Goal: Check status: Check status

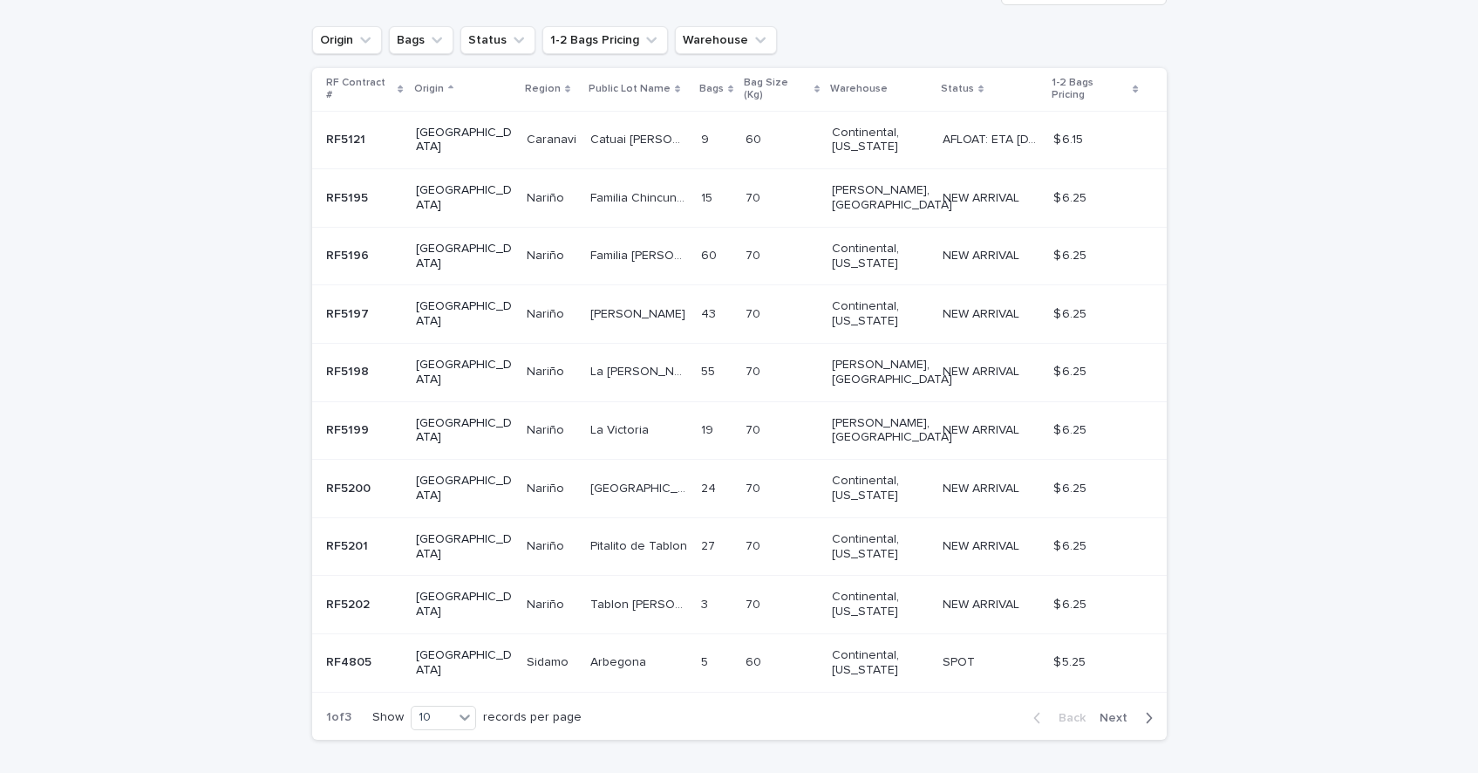
scroll to position [330, 0]
click at [440, 709] on div "10" at bounding box center [433, 718] width 42 height 18
click at [438, 710] on div "30" at bounding box center [445, 715] width 64 height 21
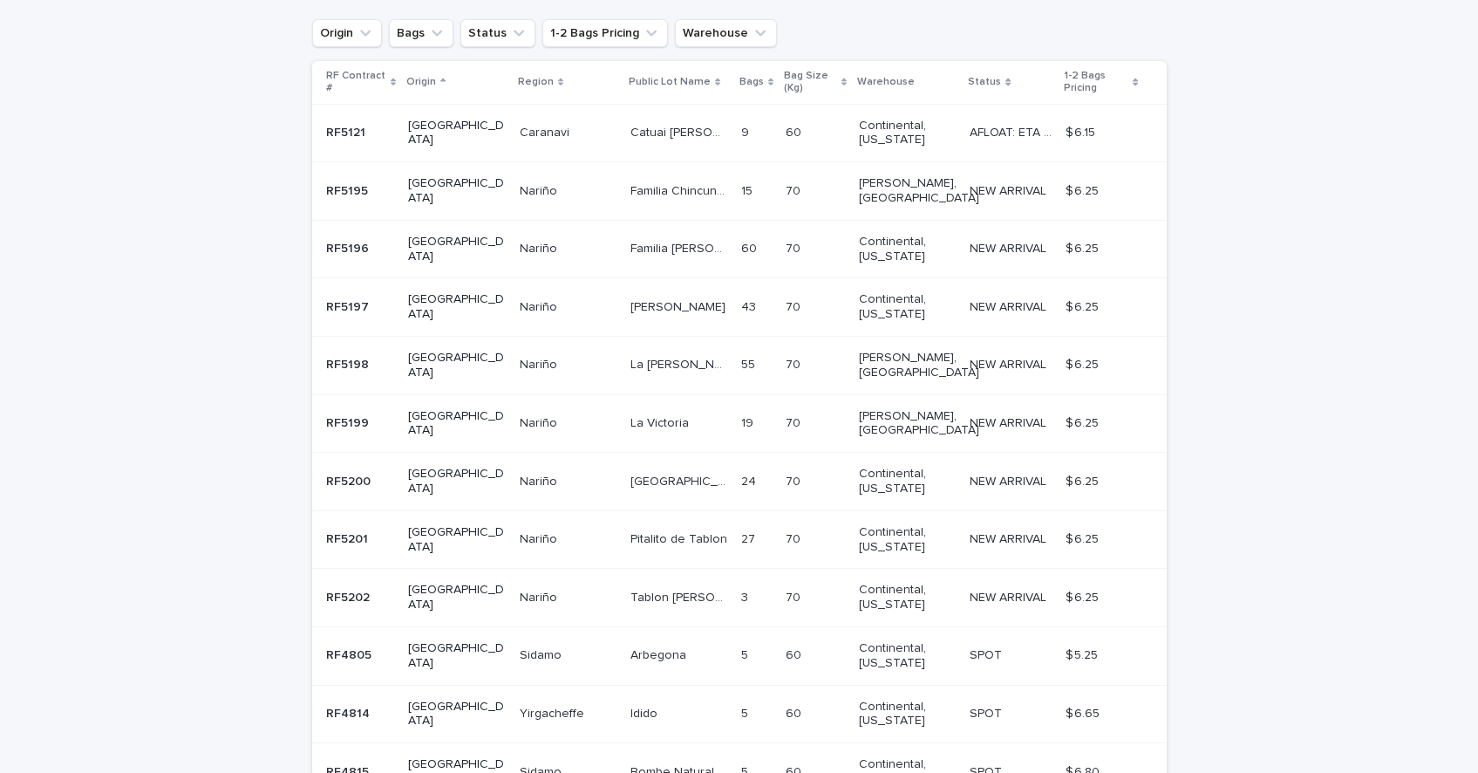
scroll to position [339, 0]
click at [725, 27] on button "Warehouse" at bounding box center [726, 31] width 102 height 28
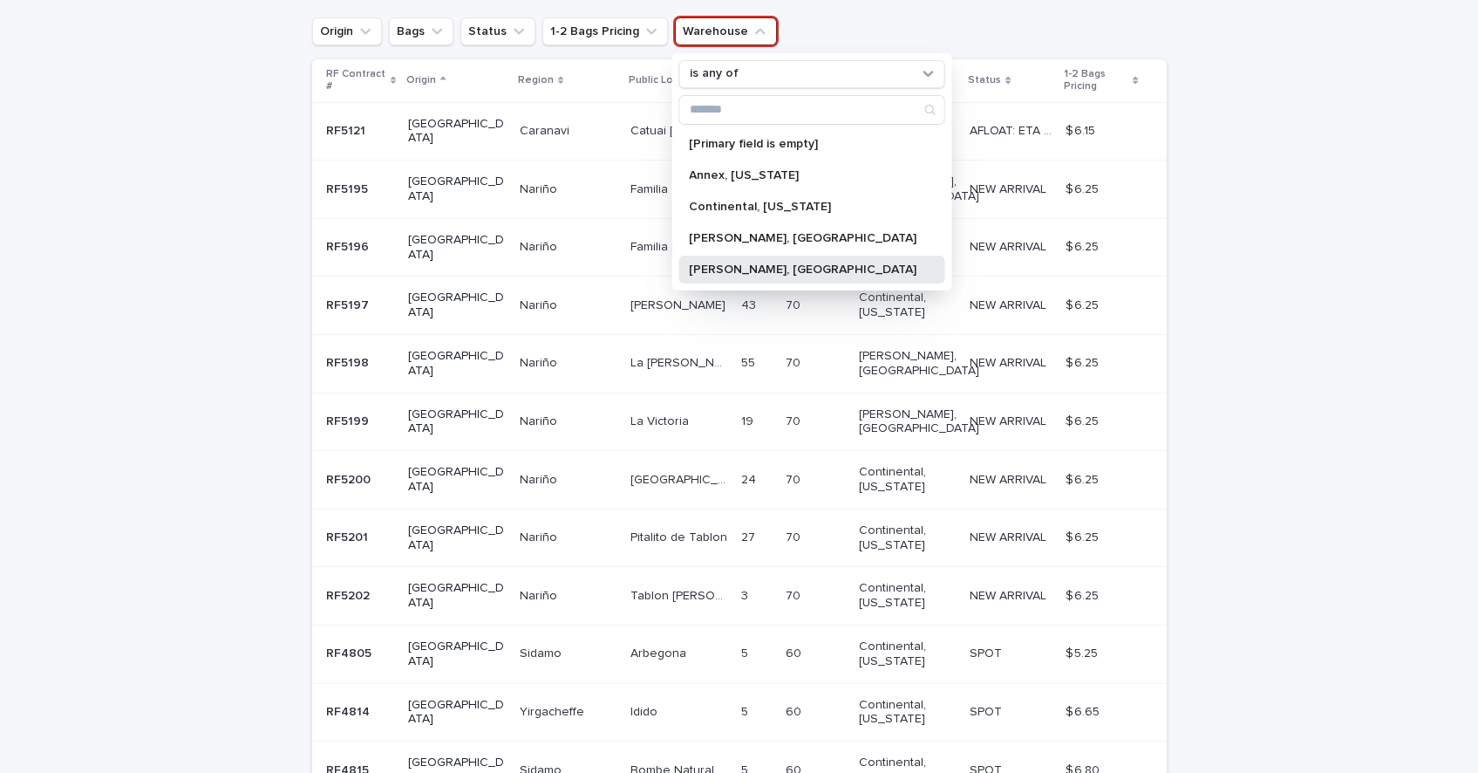
click at [743, 267] on p "[PERSON_NAME], [GEOGRAPHIC_DATA]" at bounding box center [803, 269] width 228 height 12
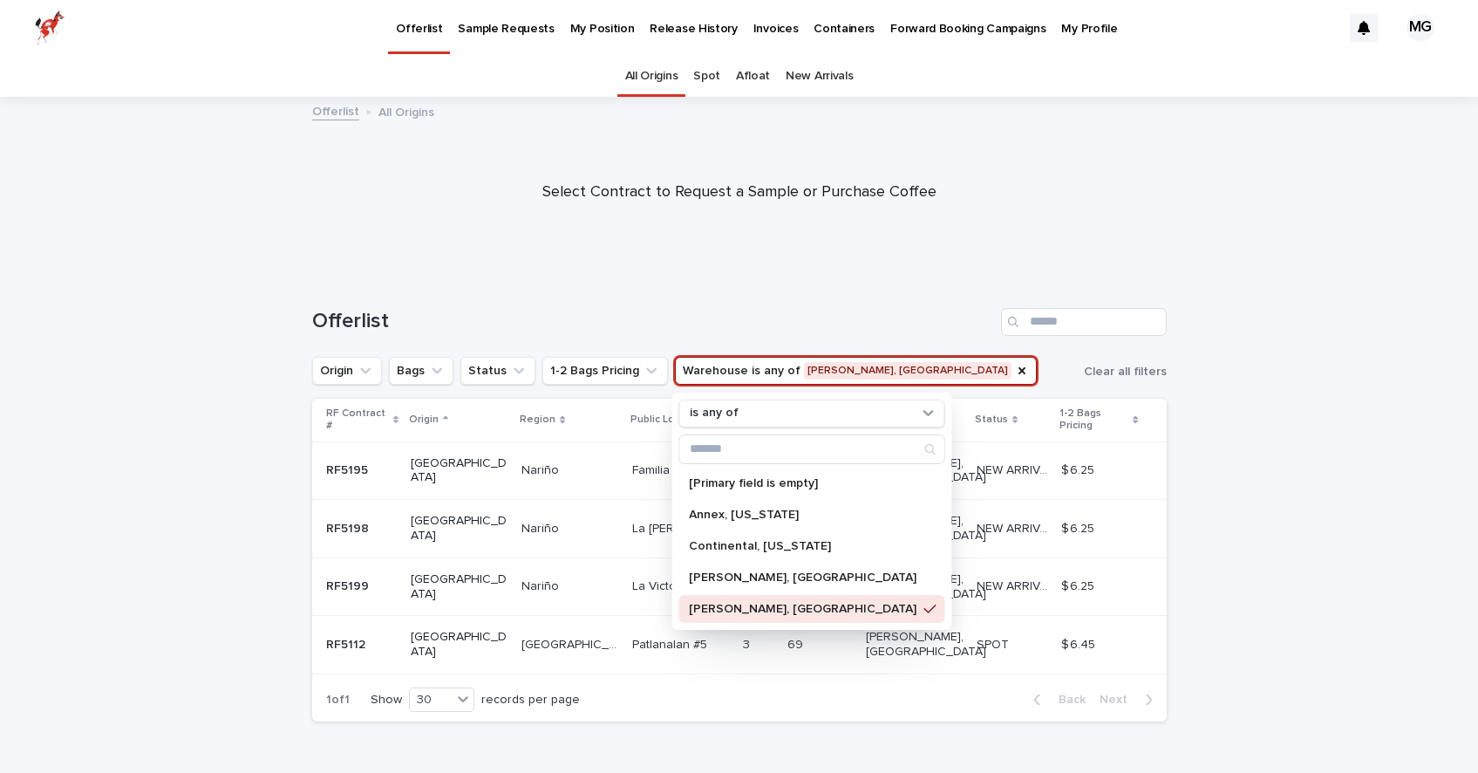
click at [1368, 450] on div "Loading... Saving… Loading... Saving… Offerlist Origin Bags Status 1-2 Bags Pri…" at bounding box center [739, 547] width 1478 height 549
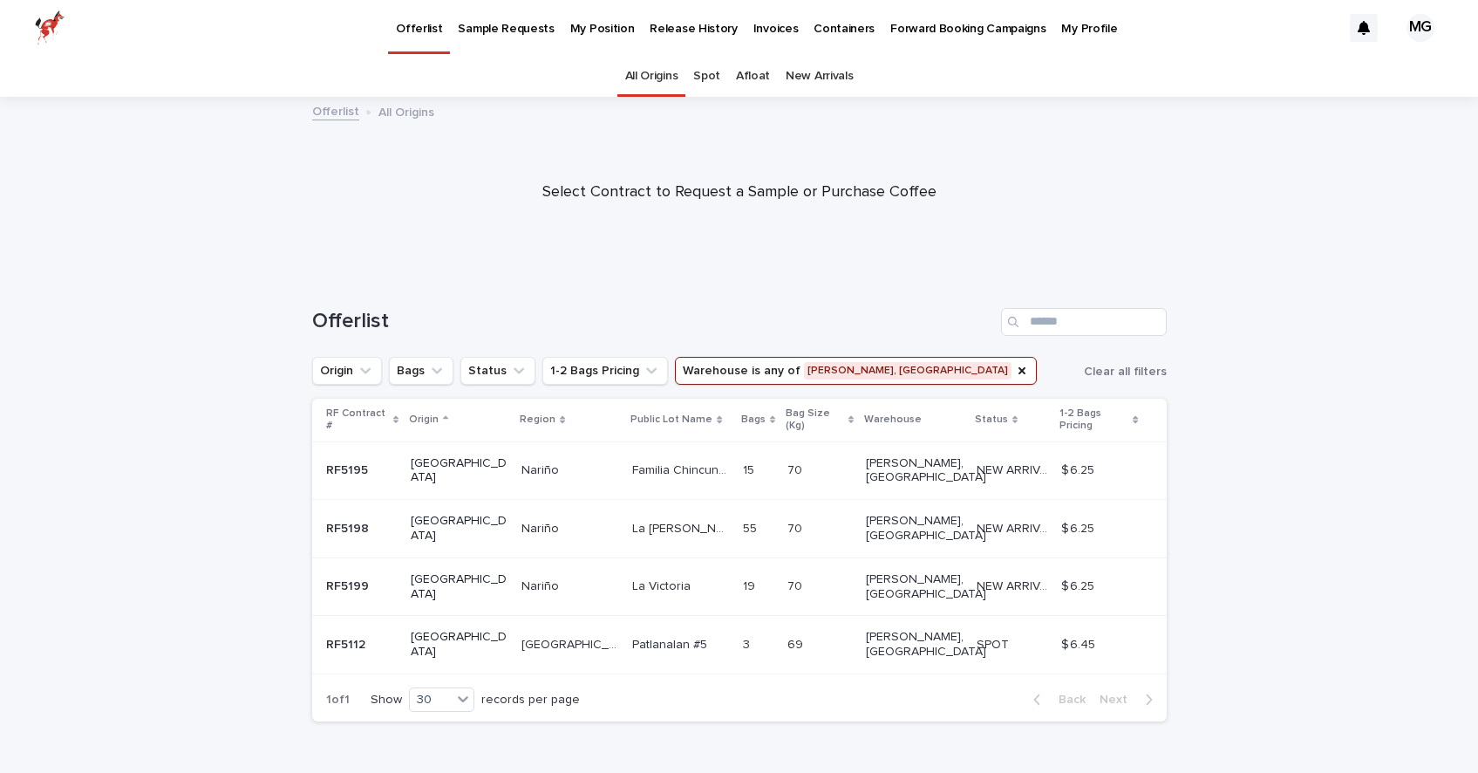
click at [445, 456] on p "[GEOGRAPHIC_DATA]" at bounding box center [459, 471] width 97 height 30
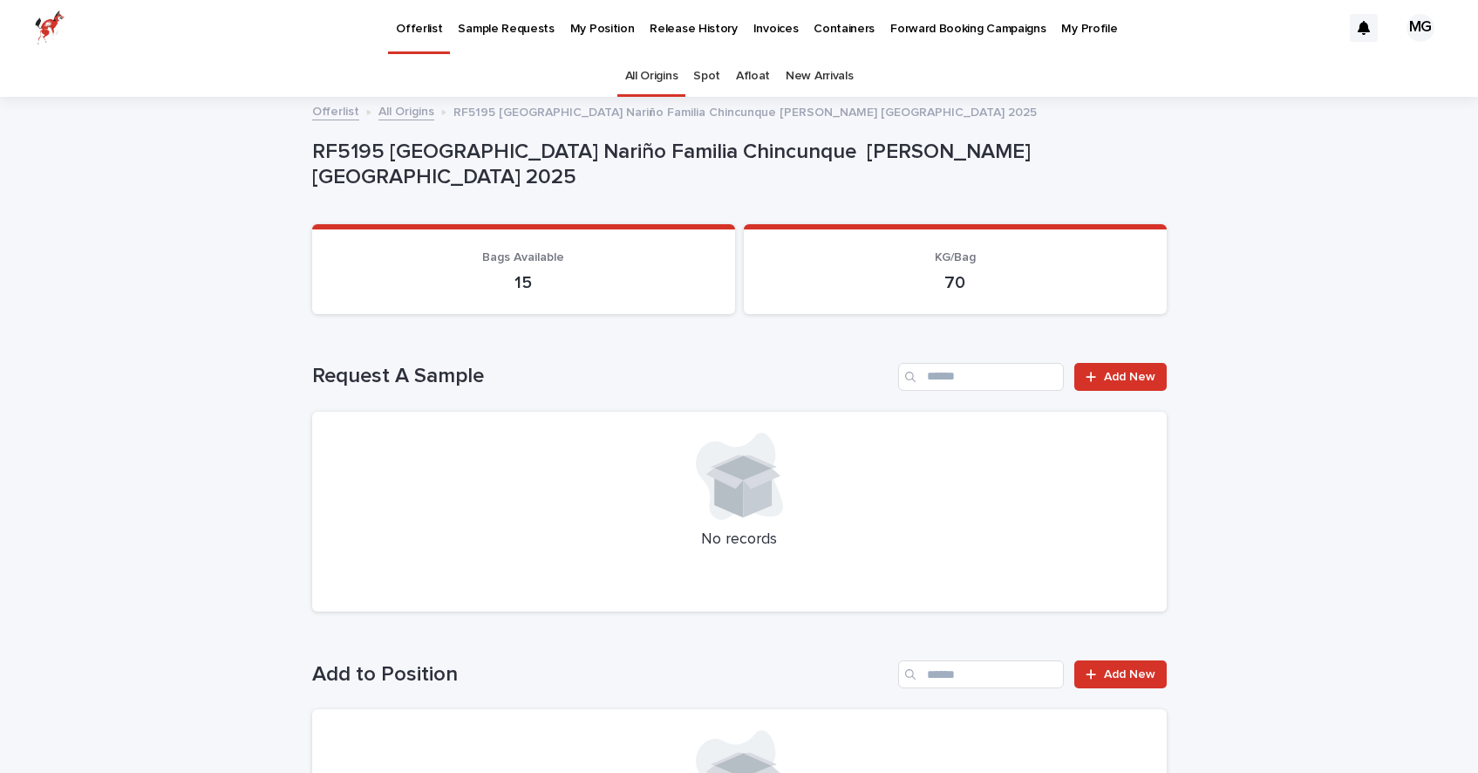
click at [345, 111] on link "Offerlist" at bounding box center [335, 110] width 47 height 20
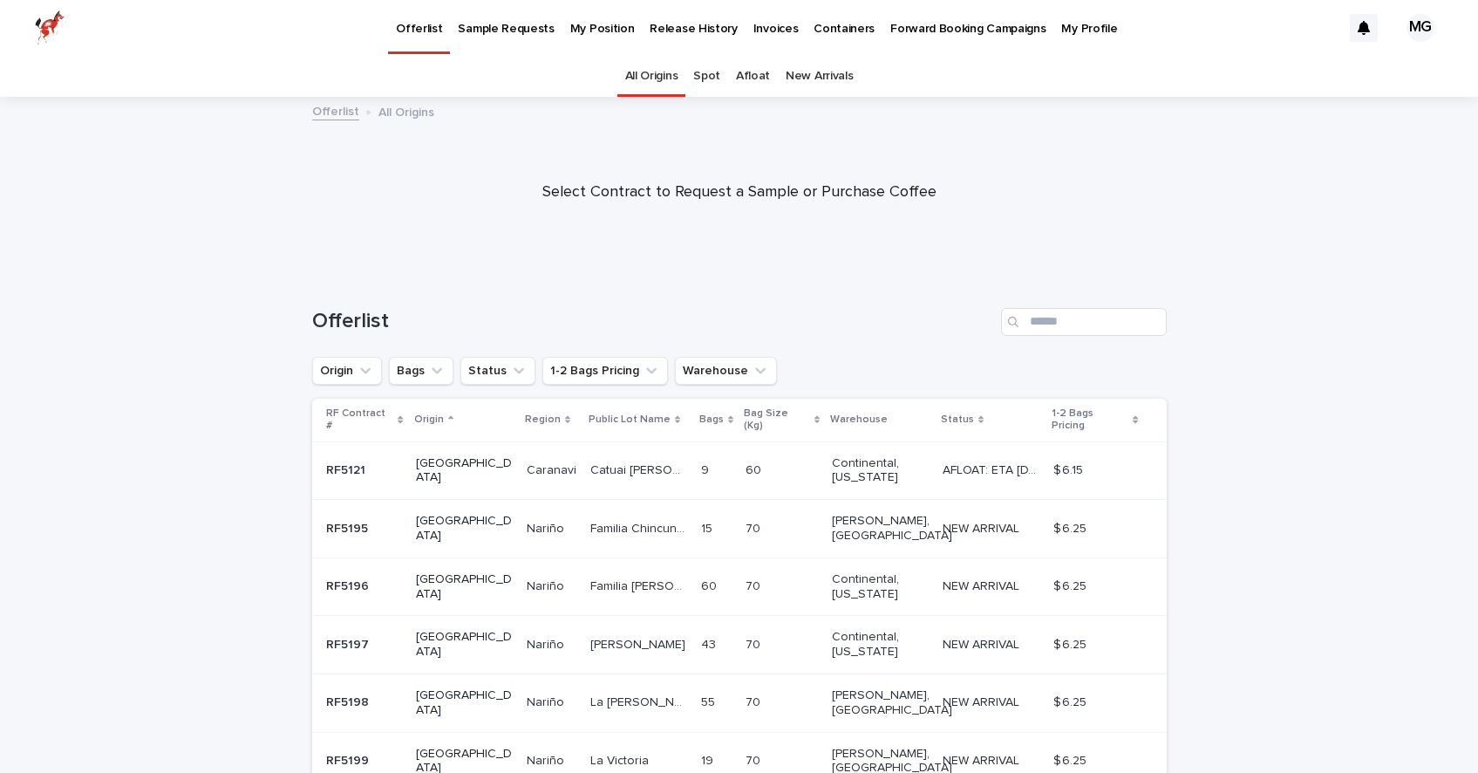
click at [592, 33] on p "My Position" at bounding box center [602, 18] width 65 height 37
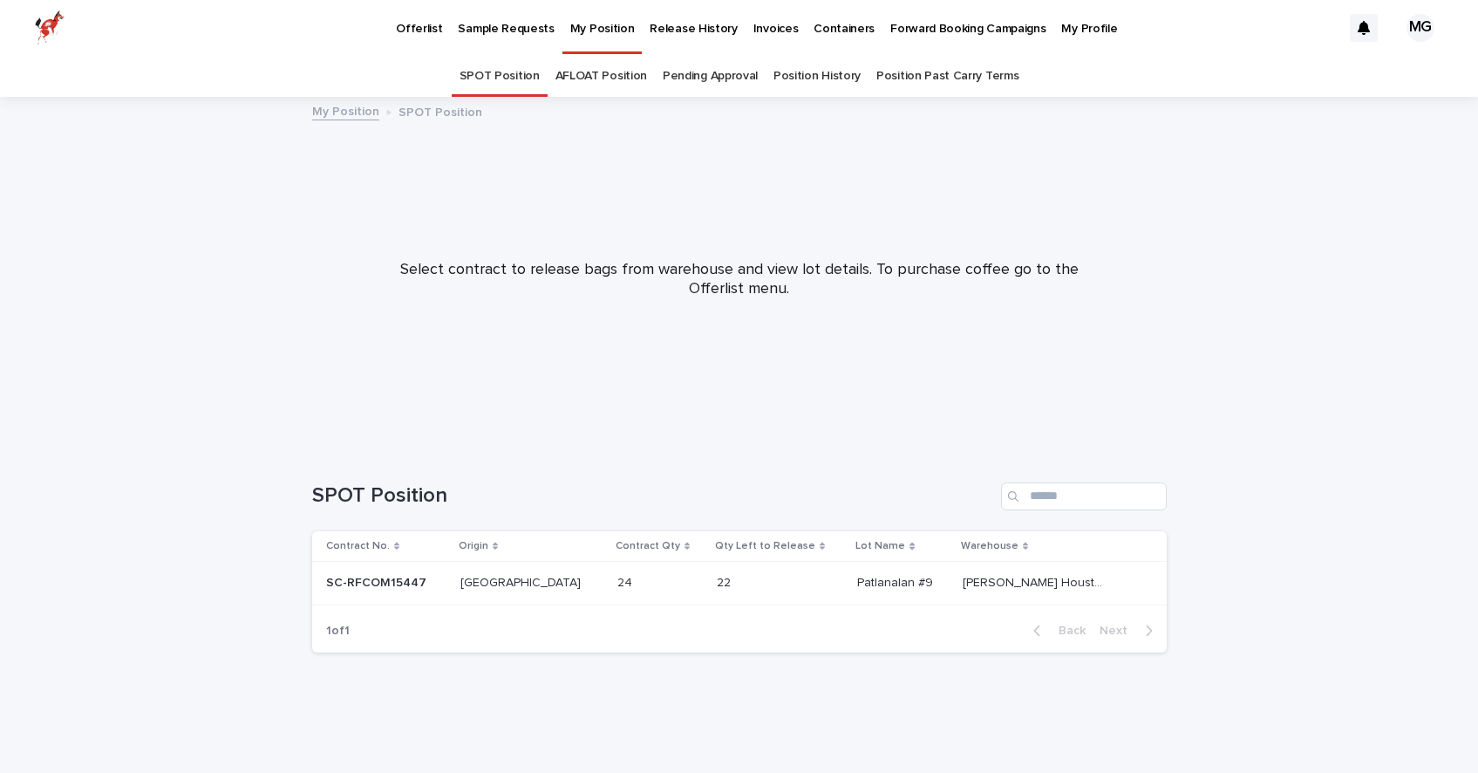
click at [699, 78] on link "Pending Approval" at bounding box center [710, 76] width 95 height 41
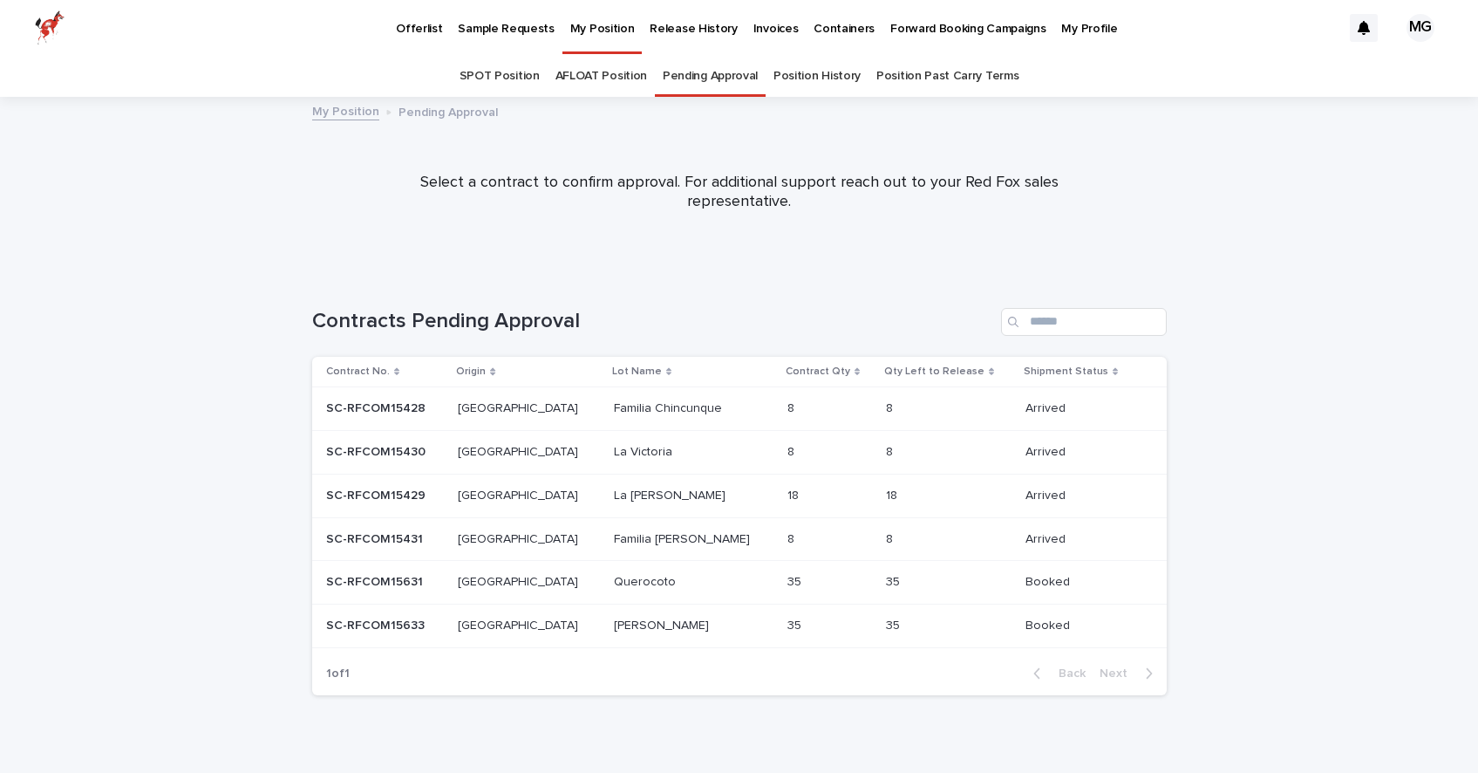
click at [384, 536] on p "SC-RFCOM15431" at bounding box center [376, 537] width 100 height 18
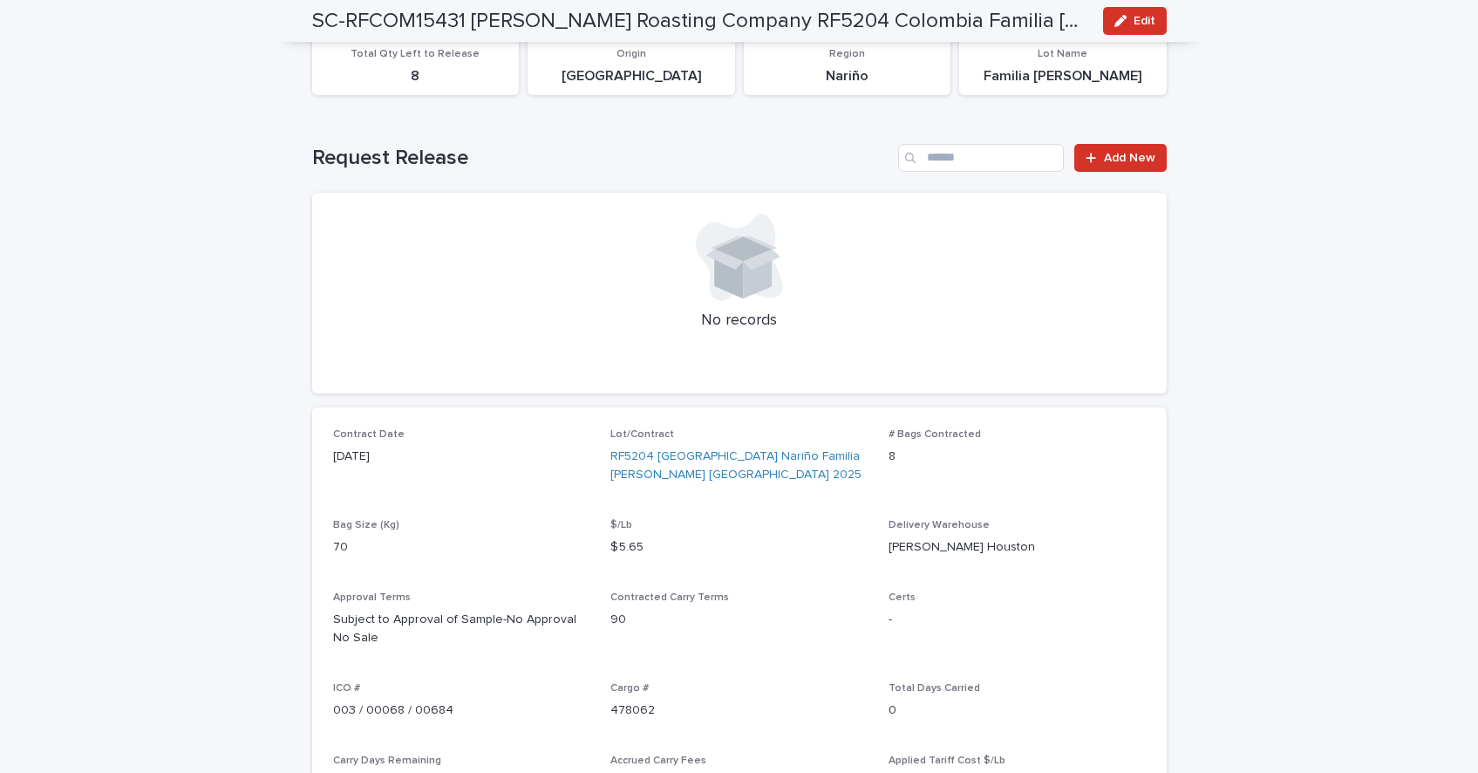
scroll to position [364, 0]
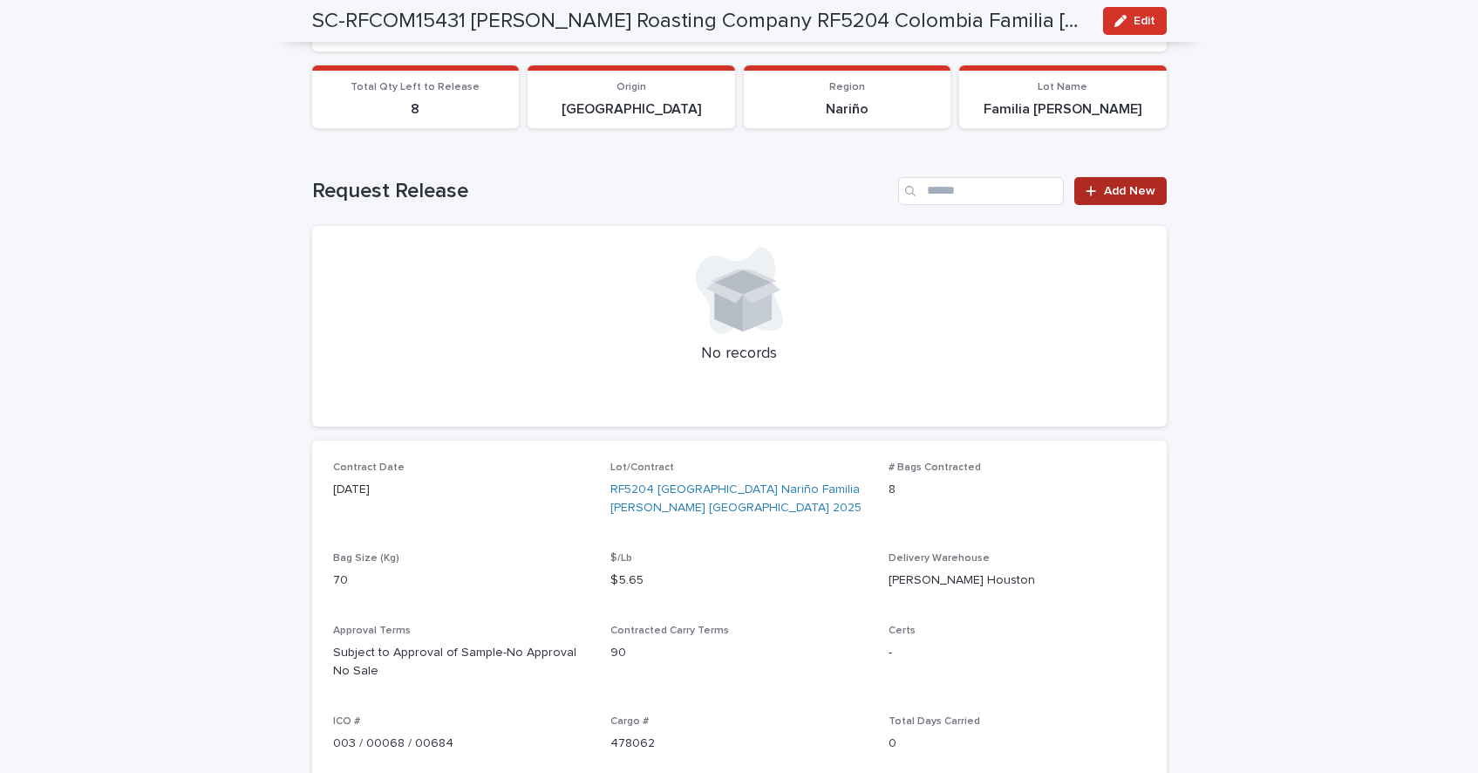
click at [1126, 185] on span "Add New" at bounding box center [1129, 191] width 51 height 12
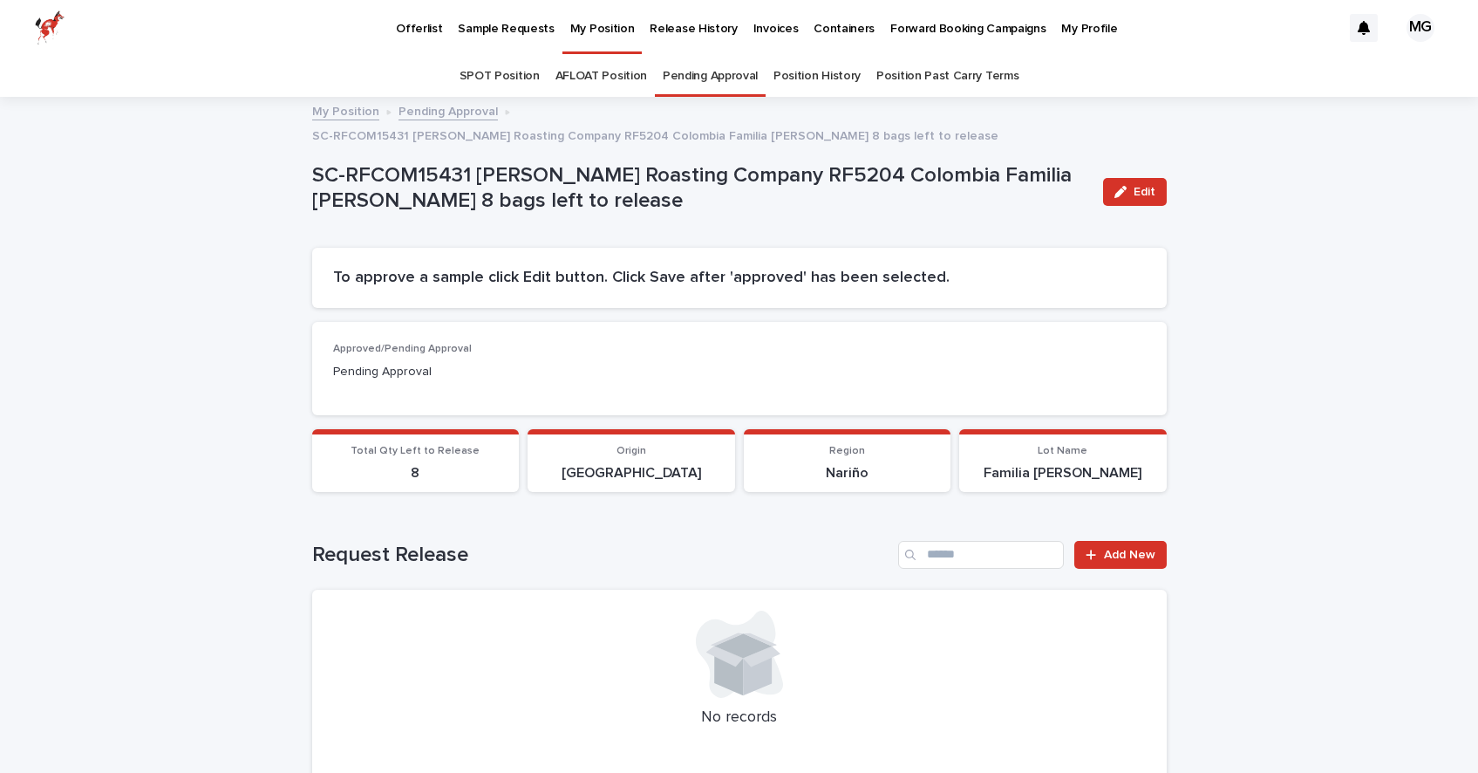
click at [689, 74] on link "Pending Approval" at bounding box center [710, 76] width 95 height 41
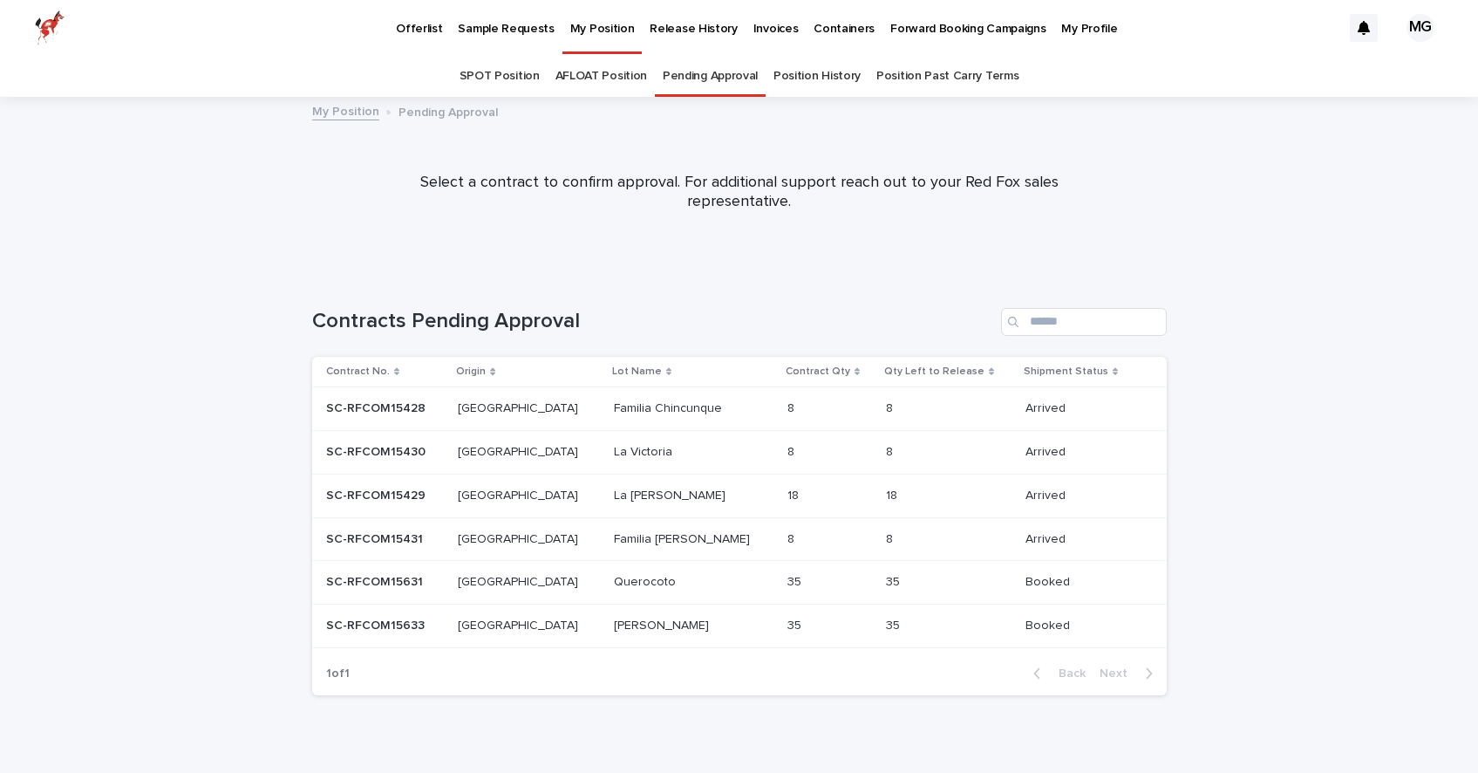
click at [372, 444] on p "SC-RFCOM15430" at bounding box center [377, 450] width 103 height 18
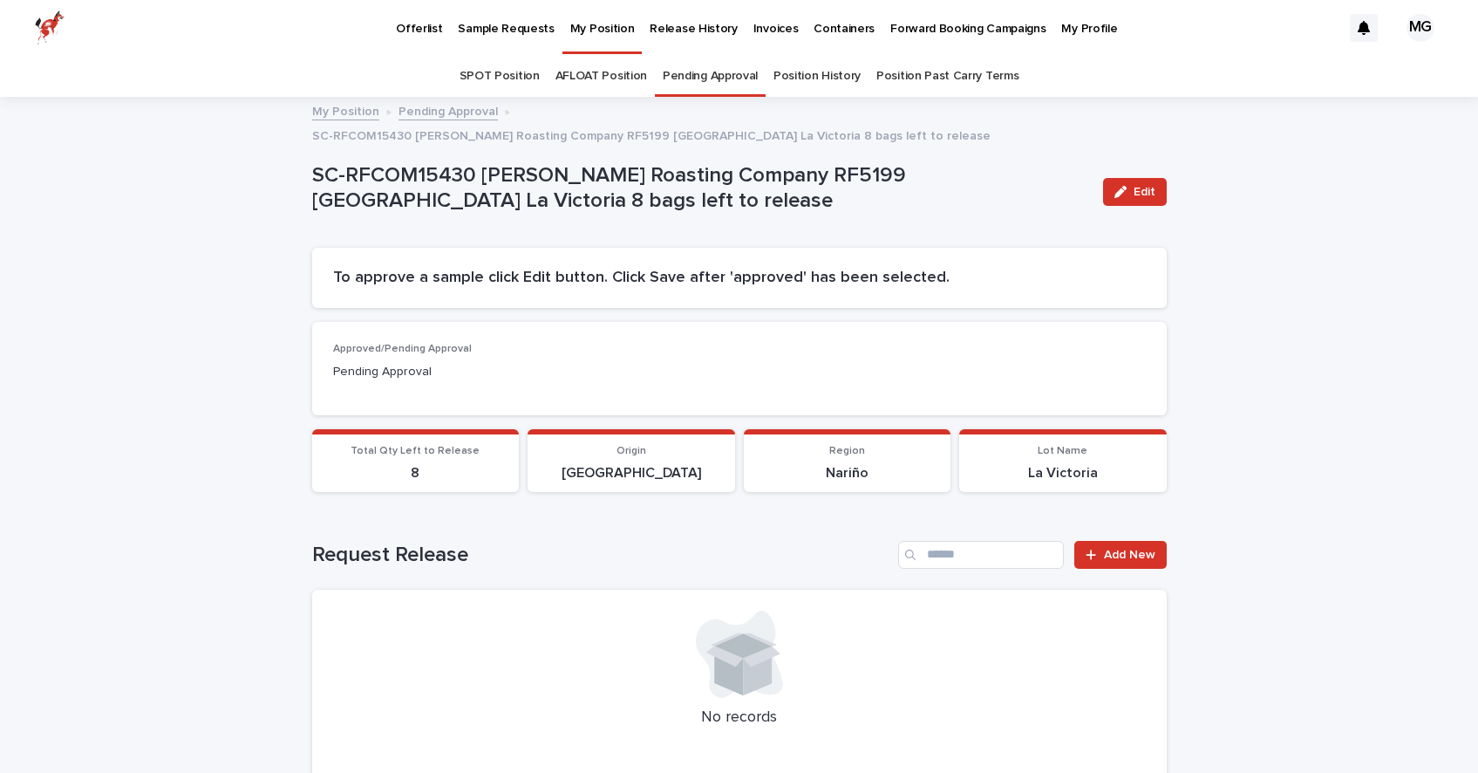
click at [594, 35] on p "My Position" at bounding box center [602, 18] width 65 height 37
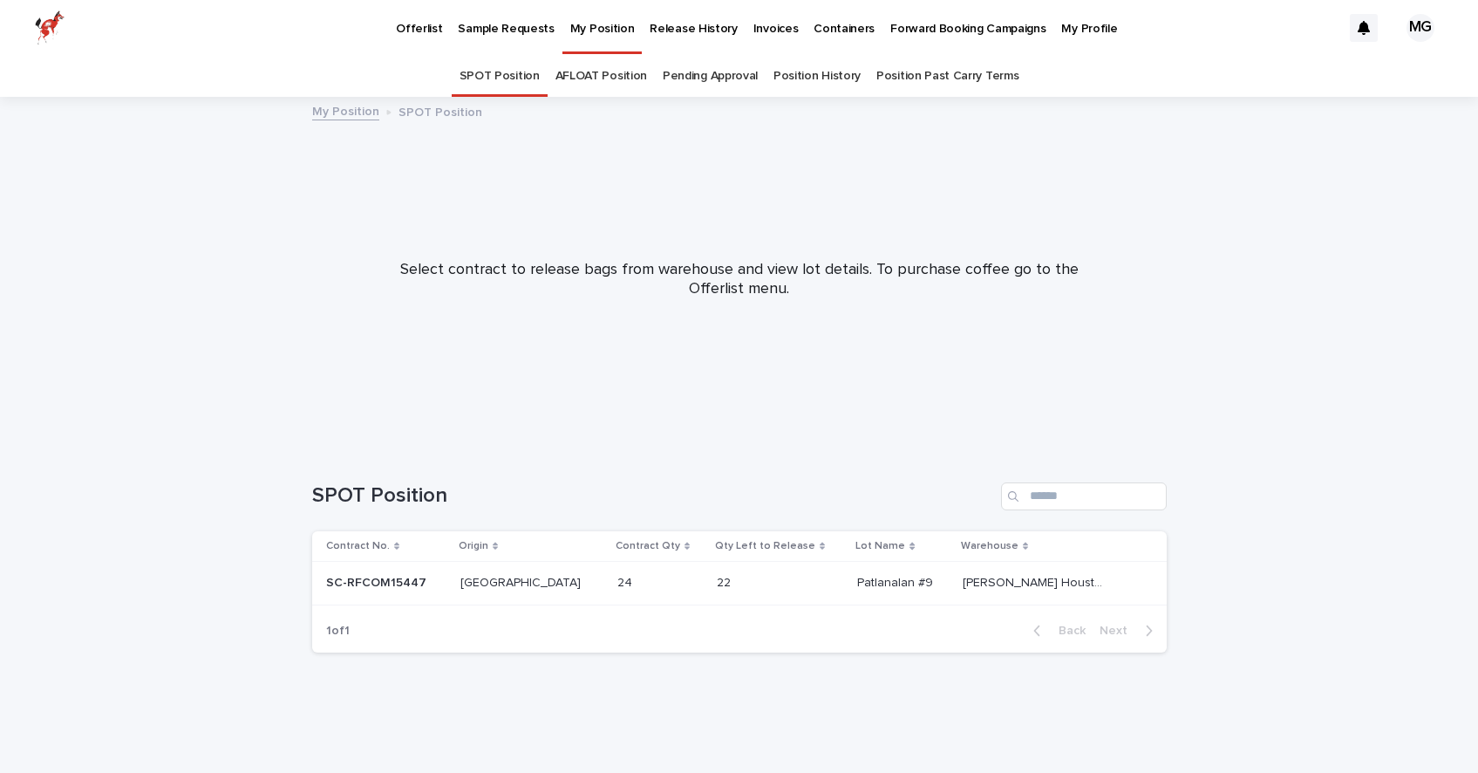
click at [698, 78] on link "Pending Approval" at bounding box center [710, 76] width 95 height 41
